Goal: Use online tool/utility

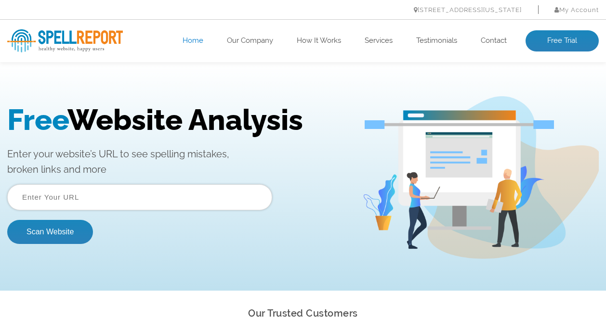
click at [139, 190] on input "text" at bounding box center [139, 197] width 265 height 26
type input "accompagnementcreatif.com"
click at [67, 231] on button "Scan Website" at bounding box center [50, 232] width 86 height 24
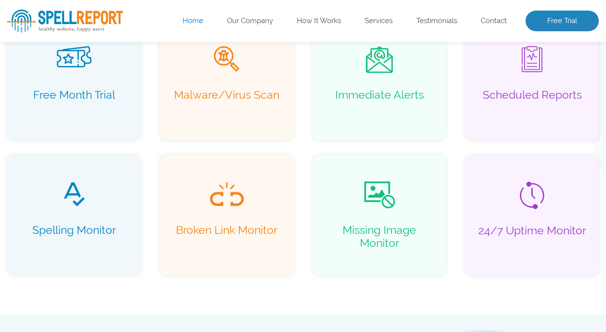
scroll to position [750, 0]
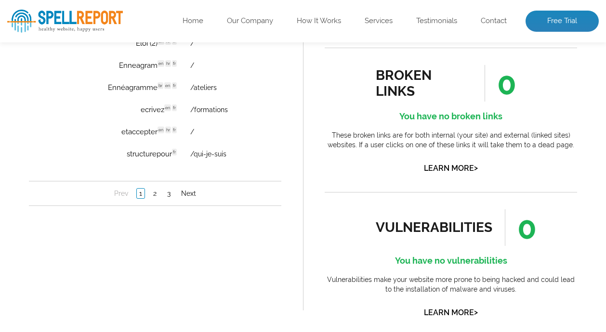
scroll to position [834, 0]
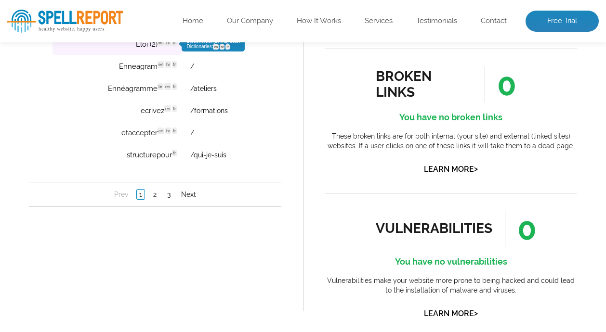
click at [153, 48] on td "Eloi (2) en hr fr Discovered: [DATE] scan Dictionaries: en hr fr" at bounding box center [118, 44] width 130 height 21
click at [151, 43] on td "Eloi (2) en hr fr Discovered: [DATE] scan Dictionaries: en hr fr" at bounding box center [118, 44] width 130 height 21
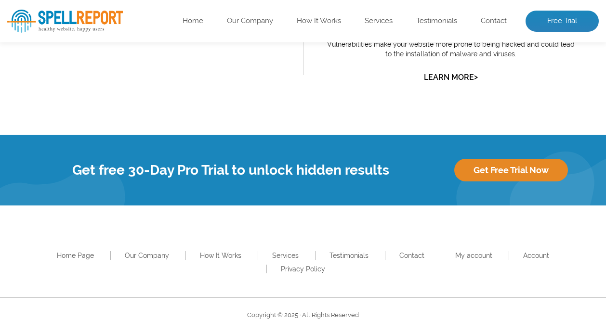
scroll to position [1192, 0]
